Goal: Task Accomplishment & Management: Manage account settings

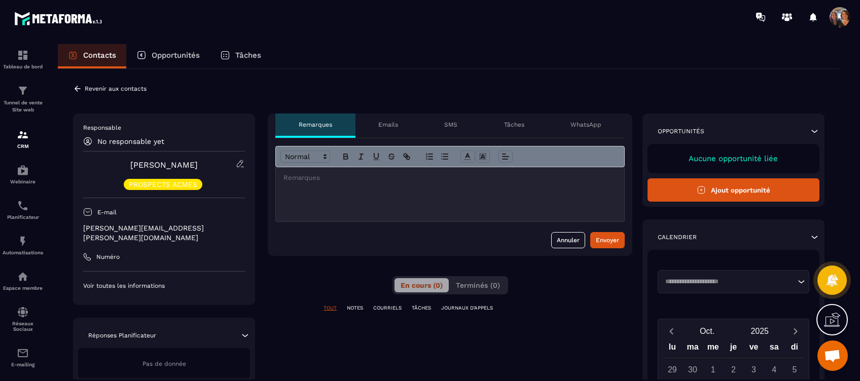
scroll to position [1894, 0]
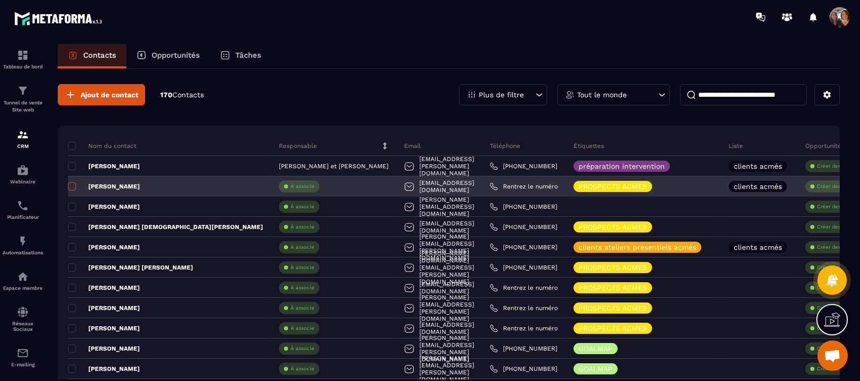
click at [75, 185] on span at bounding box center [72, 186] width 8 height 8
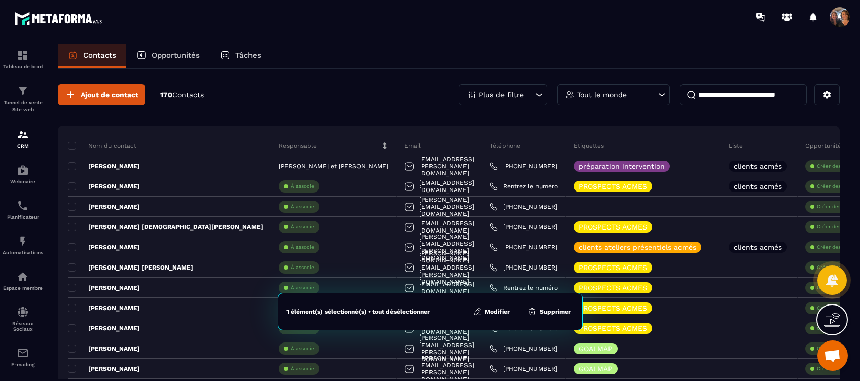
click at [492, 308] on button "Modifier" at bounding box center [491, 312] width 43 height 10
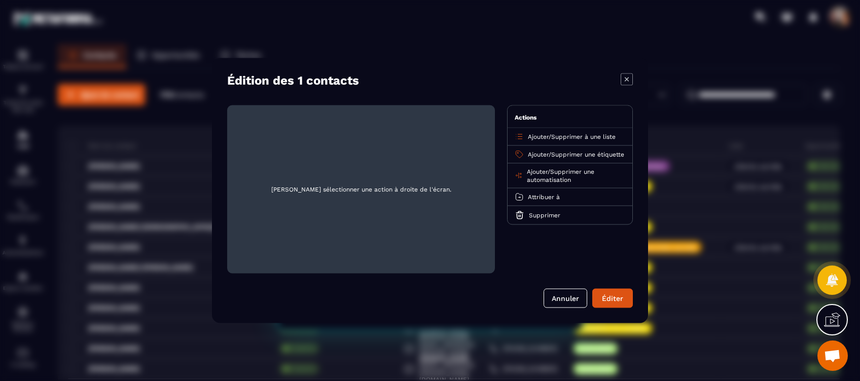
click at [541, 201] on span "Attribuer à" at bounding box center [544, 197] width 32 height 7
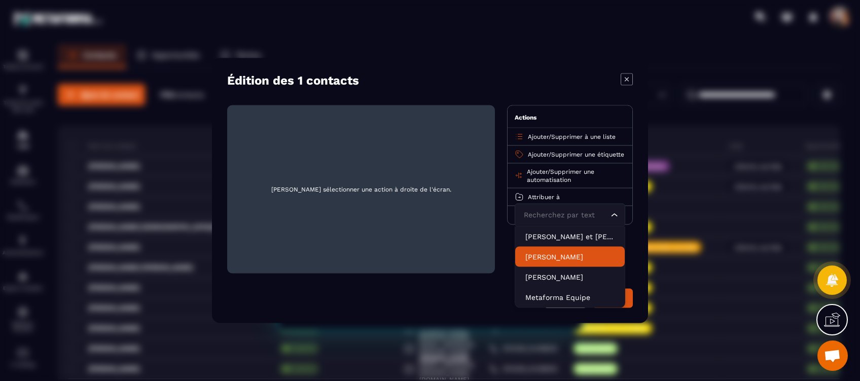
click at [568, 262] on p "[PERSON_NAME]" at bounding box center [569, 257] width 89 height 10
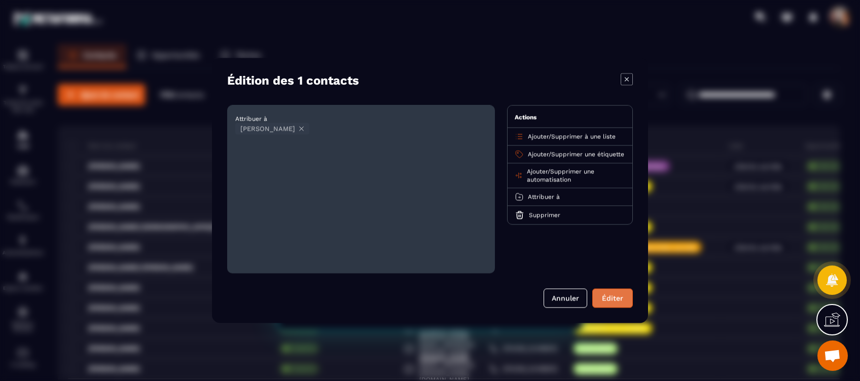
click at [604, 295] on button "Éditer" at bounding box center [612, 298] width 41 height 19
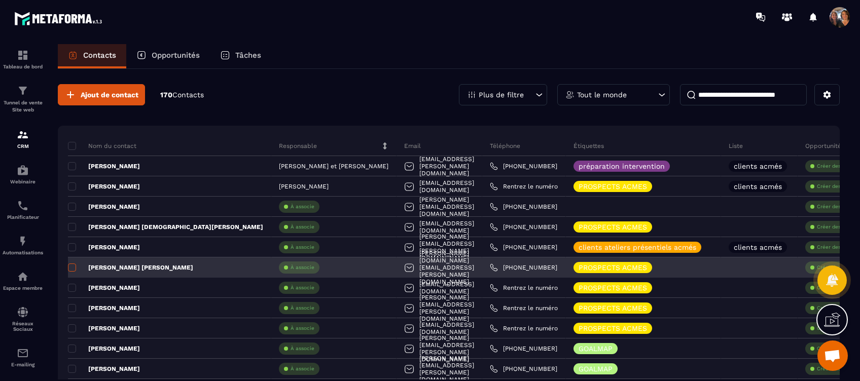
click at [71, 268] on span at bounding box center [72, 268] width 8 height 8
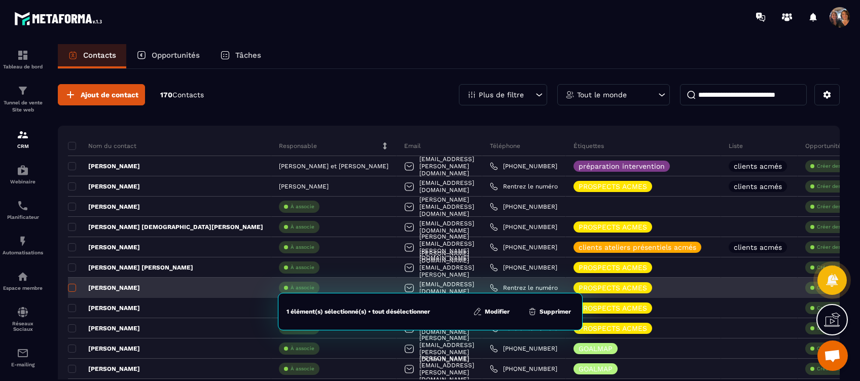
click at [71, 285] on span at bounding box center [72, 288] width 8 height 8
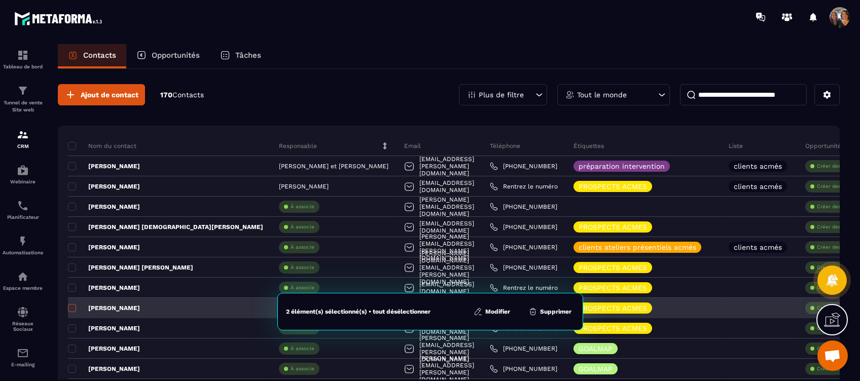
click at [72, 308] on span at bounding box center [72, 308] width 8 height 8
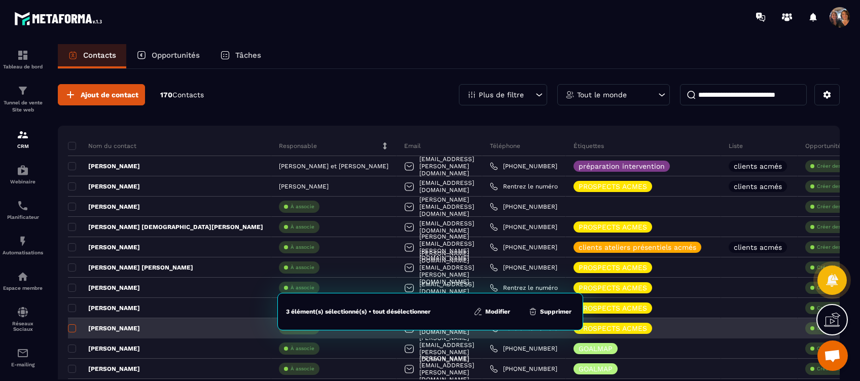
click at [69, 324] on span at bounding box center [72, 328] width 8 height 8
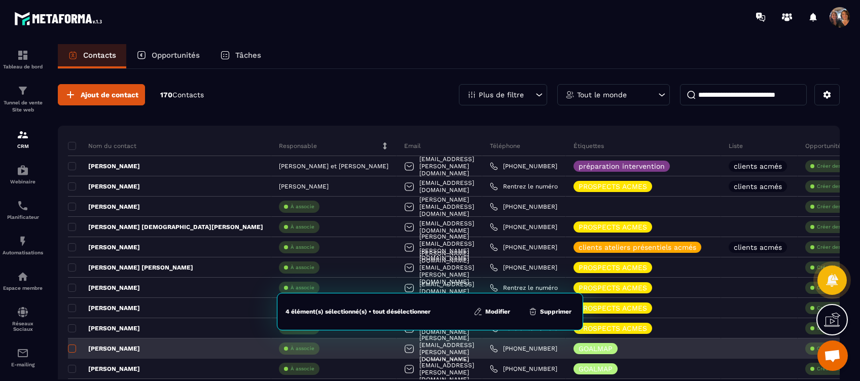
click at [70, 347] on span at bounding box center [72, 349] width 8 height 8
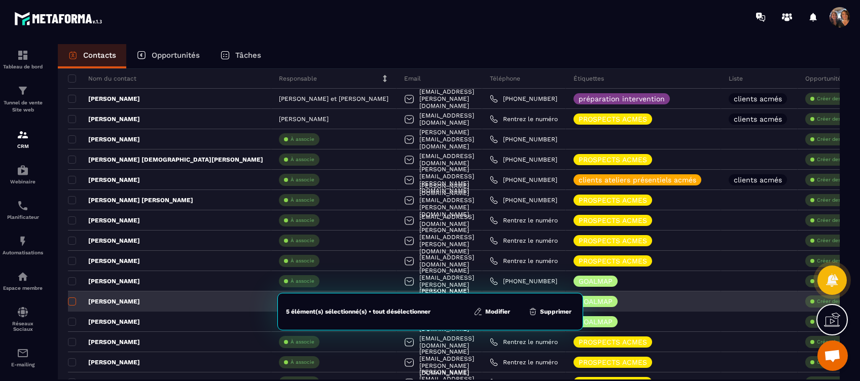
click at [70, 298] on span at bounding box center [72, 302] width 8 height 8
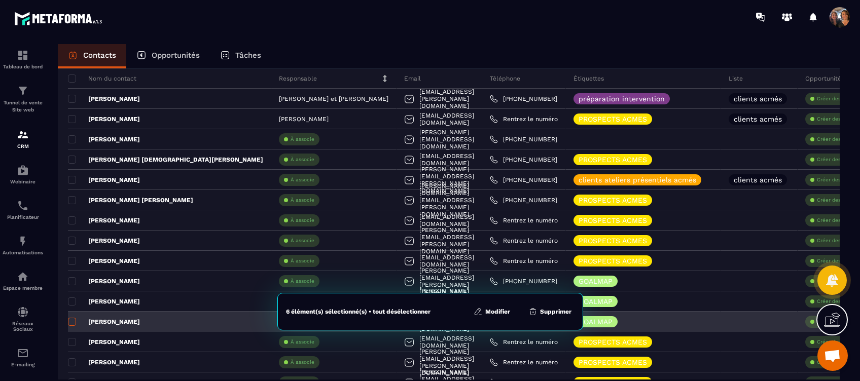
click at [71, 320] on span at bounding box center [72, 322] width 8 height 8
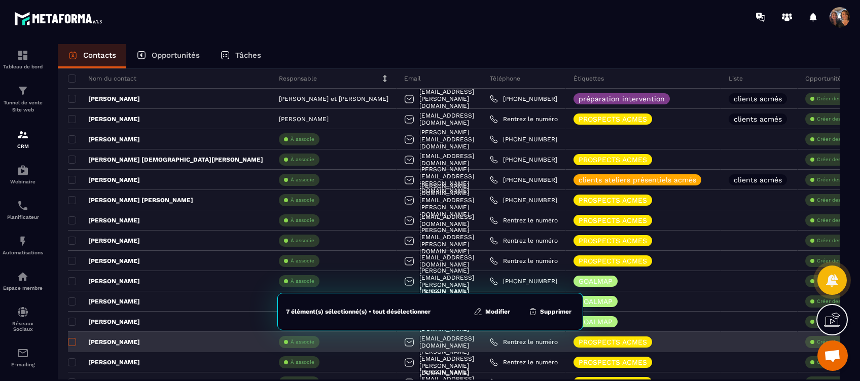
click at [71, 339] on span at bounding box center [72, 342] width 8 height 8
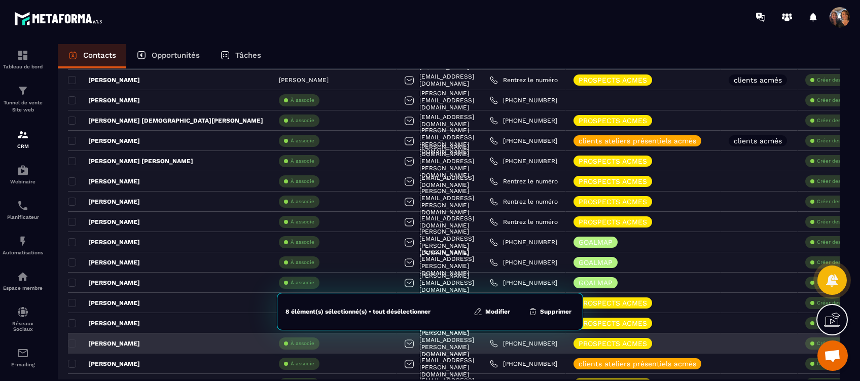
scroll to position [135, 0]
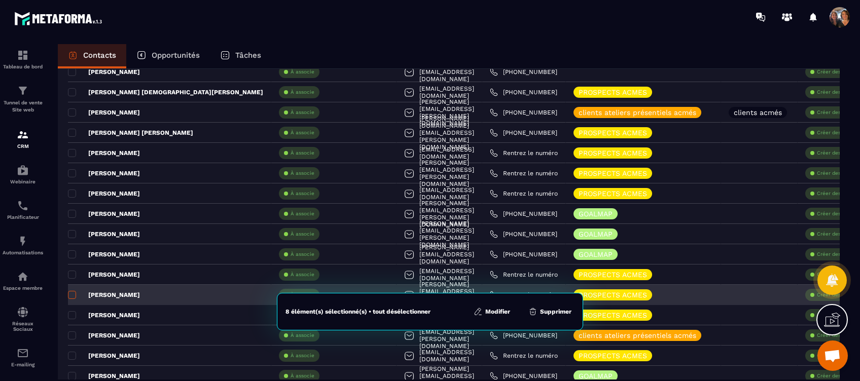
click at [71, 293] on span at bounding box center [72, 295] width 8 height 8
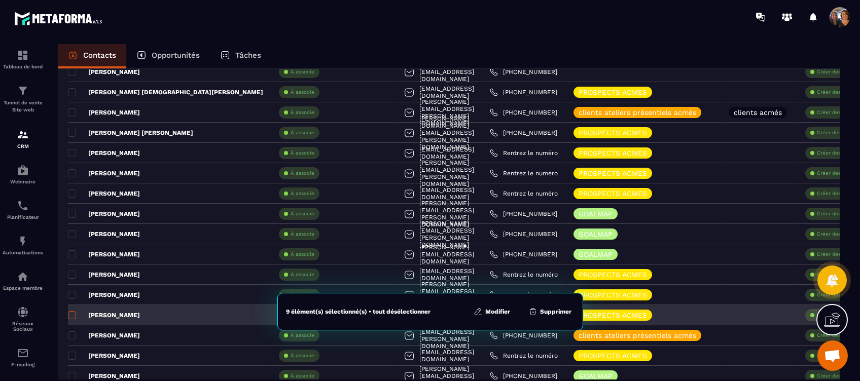
click at [69, 312] on span at bounding box center [72, 315] width 8 height 8
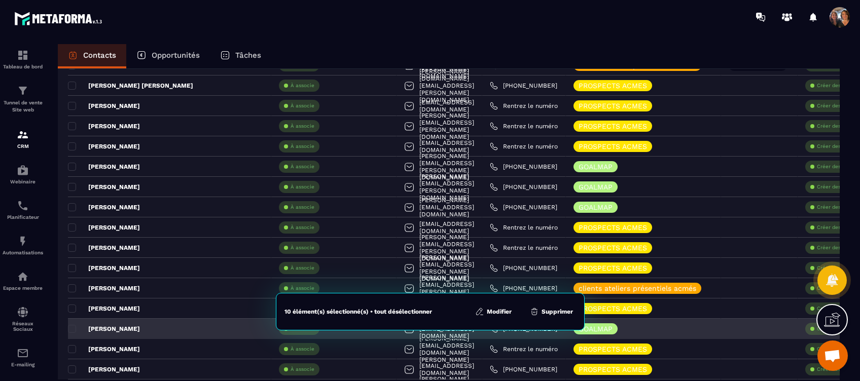
scroll to position [203, 0]
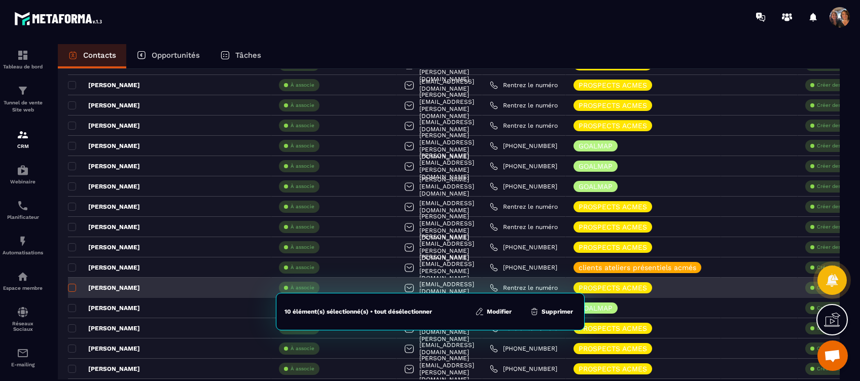
click at [70, 286] on span at bounding box center [72, 288] width 8 height 8
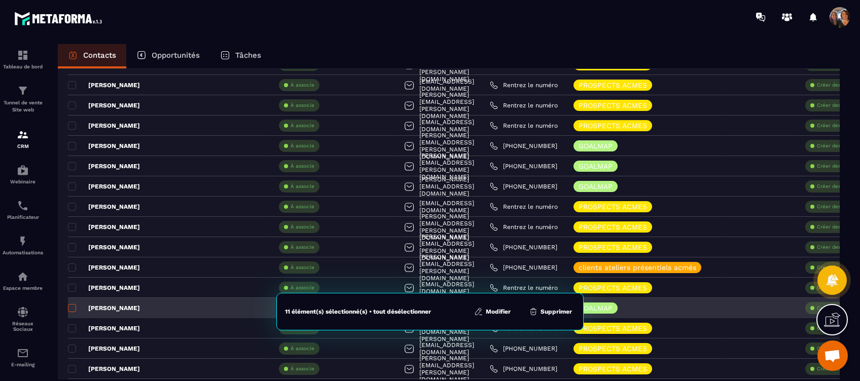
click at [69, 306] on span at bounding box center [72, 308] width 8 height 8
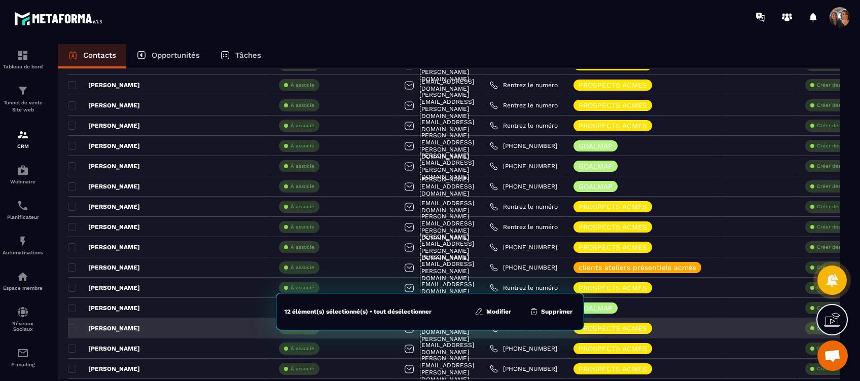
click at [71, 324] on p "[PERSON_NAME]" at bounding box center [104, 328] width 72 height 8
